Goal: Communication & Community: Share content

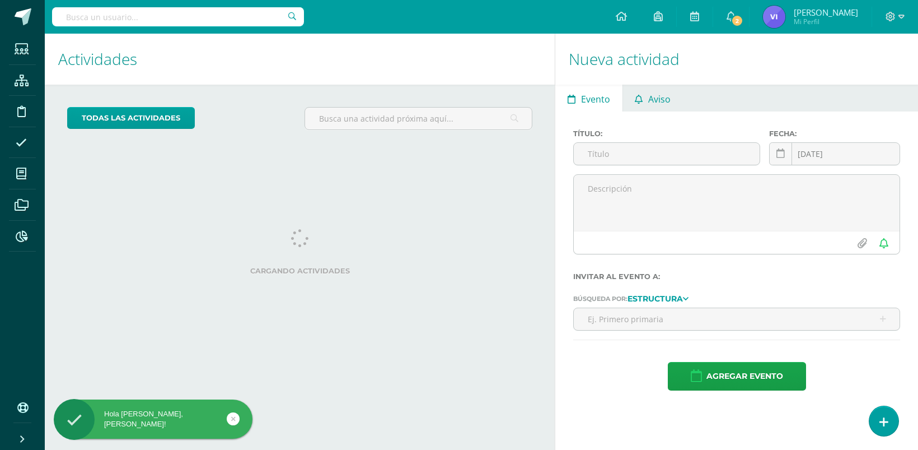
click at [661, 90] on span "Aviso" at bounding box center [660, 99] width 22 height 27
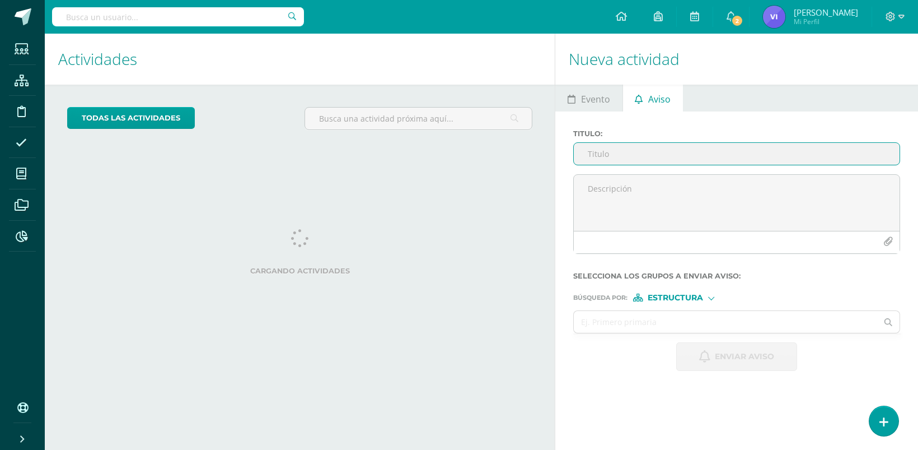
click at [628, 154] on input "Titulo :" at bounding box center [737, 154] width 326 height 22
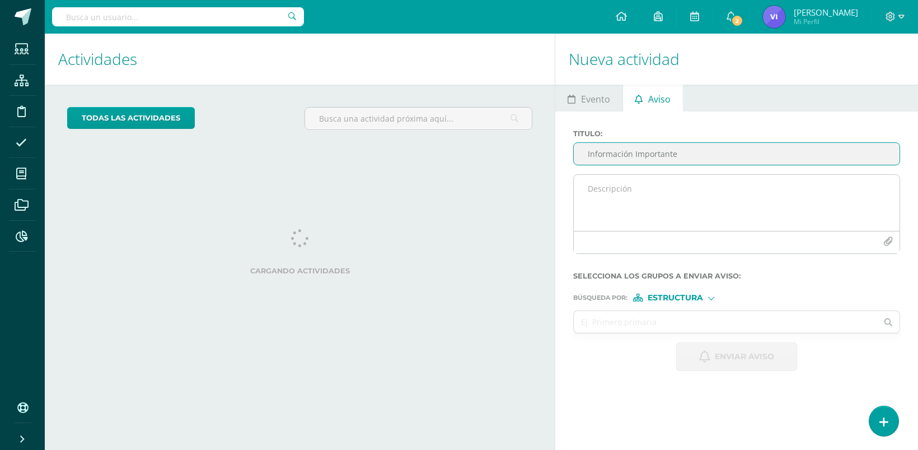
type input "Información Importante"
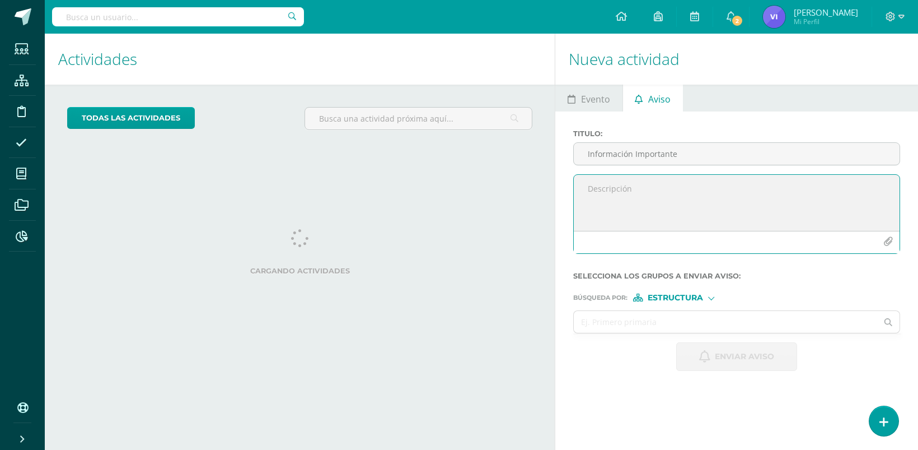
click at [626, 192] on textarea at bounding box center [737, 203] width 326 height 56
type textarea "Buenas tardes padres de familia, se adjunta información importante sobre ensayo…"
click at [663, 323] on input "text" at bounding box center [726, 322] width 304 height 22
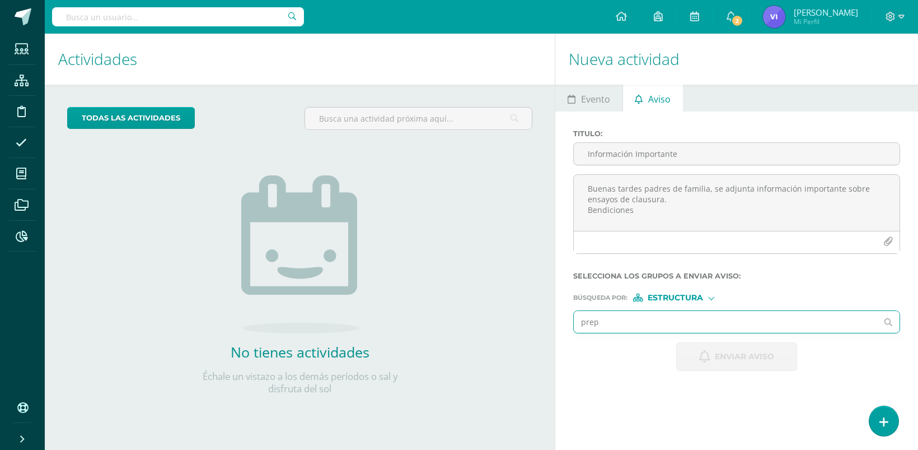
type input "prepr"
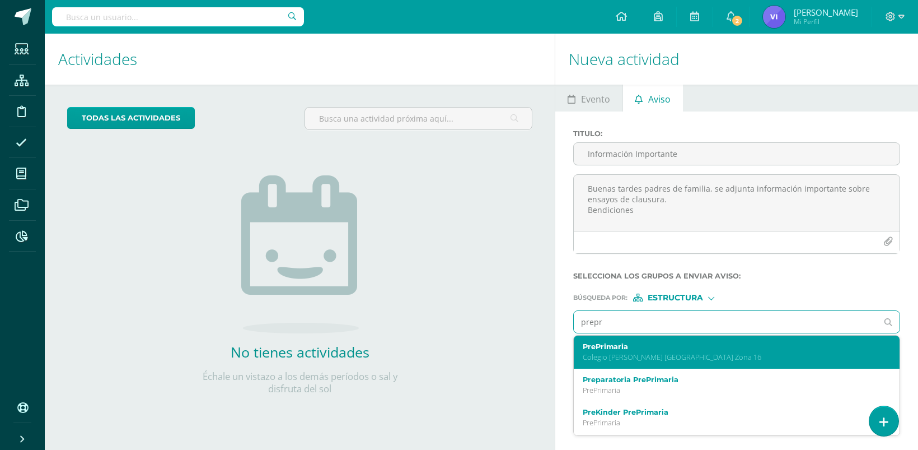
click at [620, 351] on label "PrePrimaria" at bounding box center [730, 346] width 295 height 8
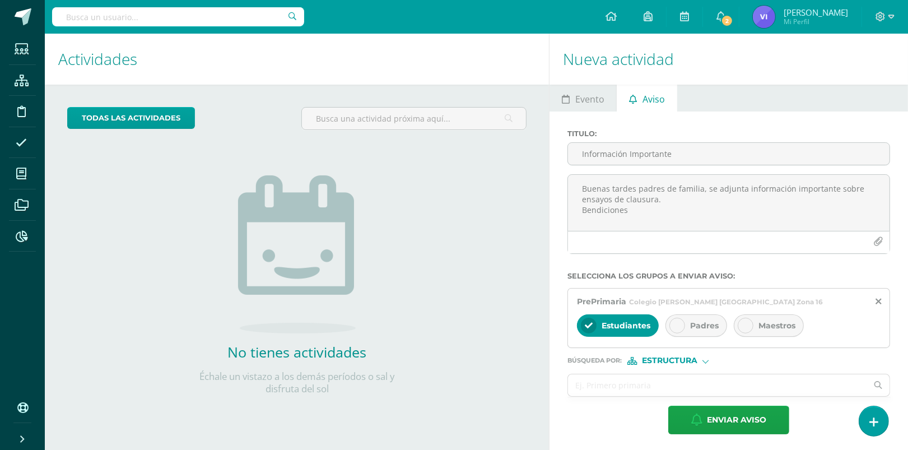
click at [681, 329] on icon at bounding box center [677, 325] width 8 height 8
click at [745, 328] on icon at bounding box center [746, 325] width 8 height 8
click at [698, 365] on div "Estructura" at bounding box center [669, 361] width 84 height 8
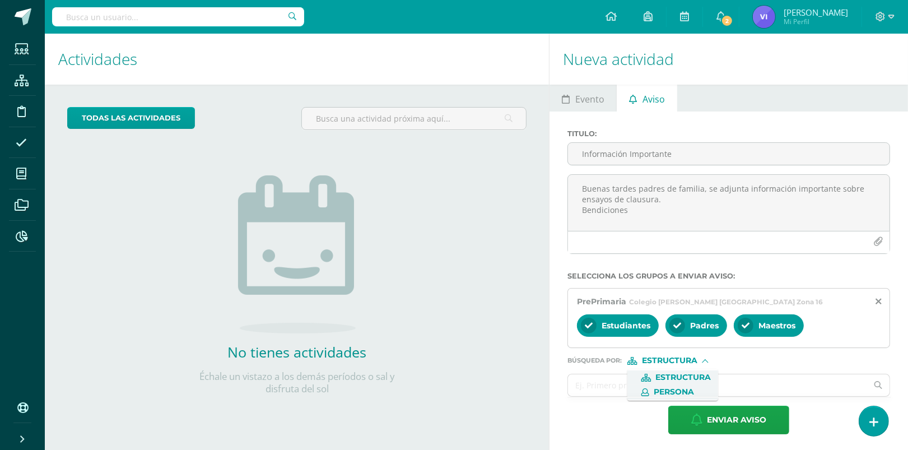
click at [683, 389] on span "Persona" at bounding box center [674, 392] width 40 height 6
click at [636, 390] on input "text" at bounding box center [717, 385] width 299 height 22
type input "[PERSON_NAME]"
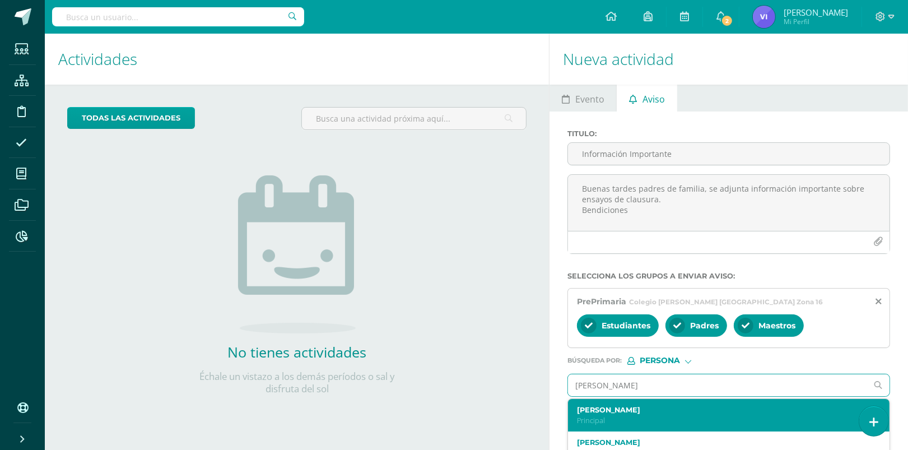
click at [605, 411] on label "[PERSON_NAME]" at bounding box center [722, 409] width 290 height 8
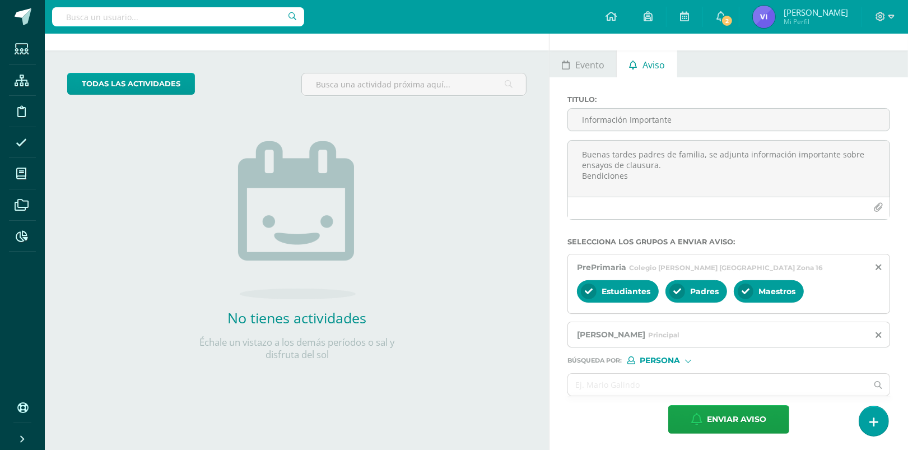
scroll to position [38, 0]
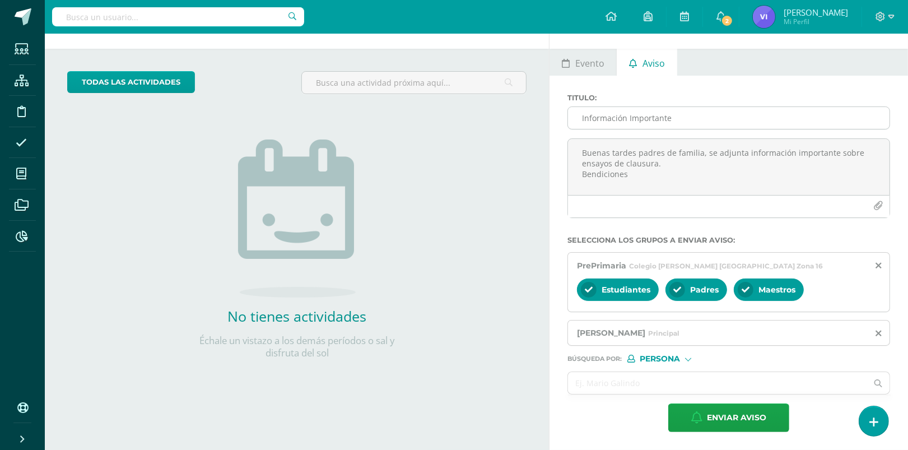
click at [707, 119] on input "Información Importante" at bounding box center [728, 118] width 321 height 22
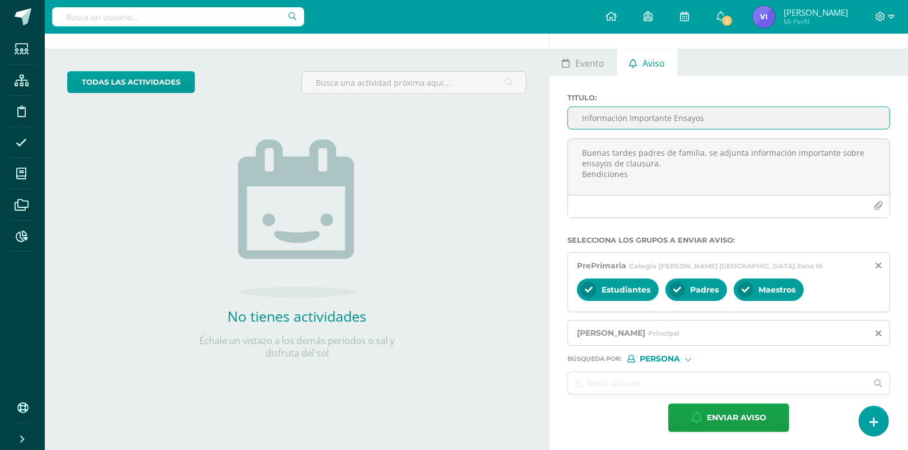
type input "Información Importante Ensayos"
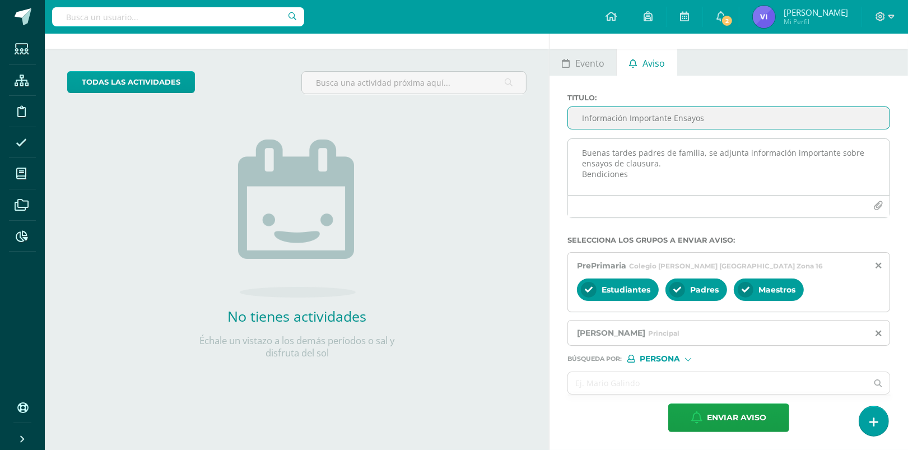
click at [877, 204] on icon "button" at bounding box center [878, 206] width 10 height 10
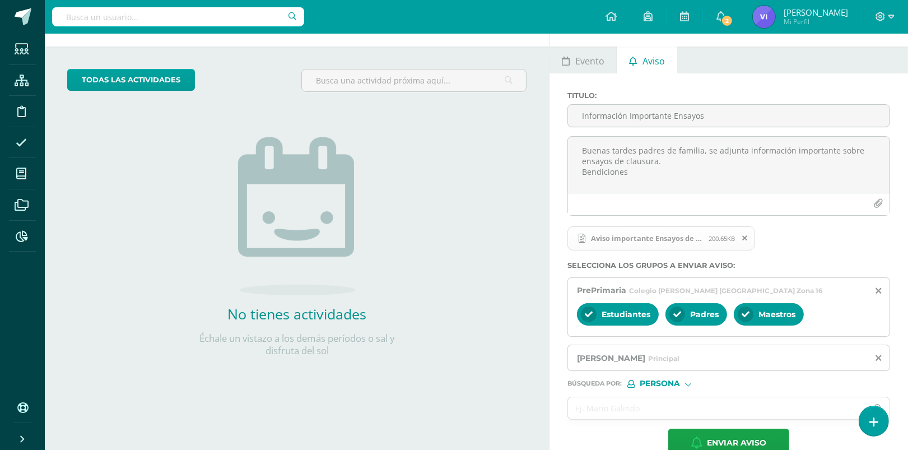
click at [746, 239] on icon at bounding box center [744, 238] width 5 height 8
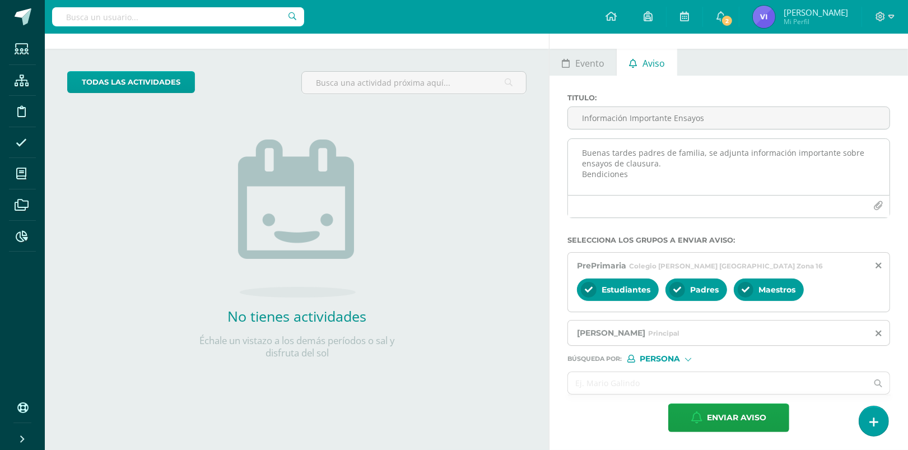
click at [880, 202] on icon "button" at bounding box center [878, 206] width 10 height 10
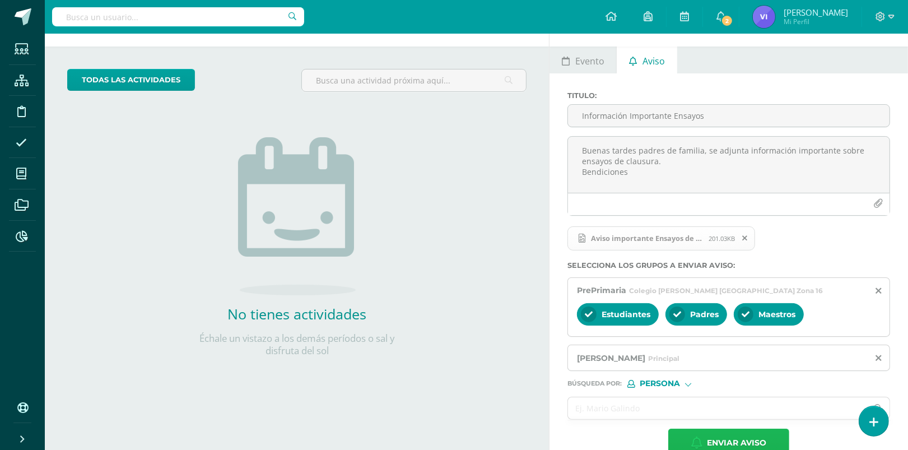
click at [730, 437] on span "Enviar aviso" at bounding box center [736, 442] width 59 height 27
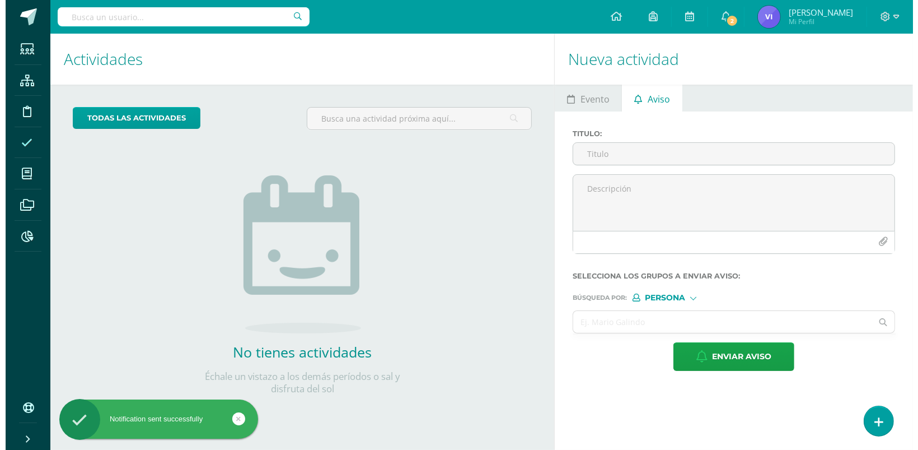
scroll to position [0, 0]
